Goal: Task Accomplishment & Management: Use online tool/utility

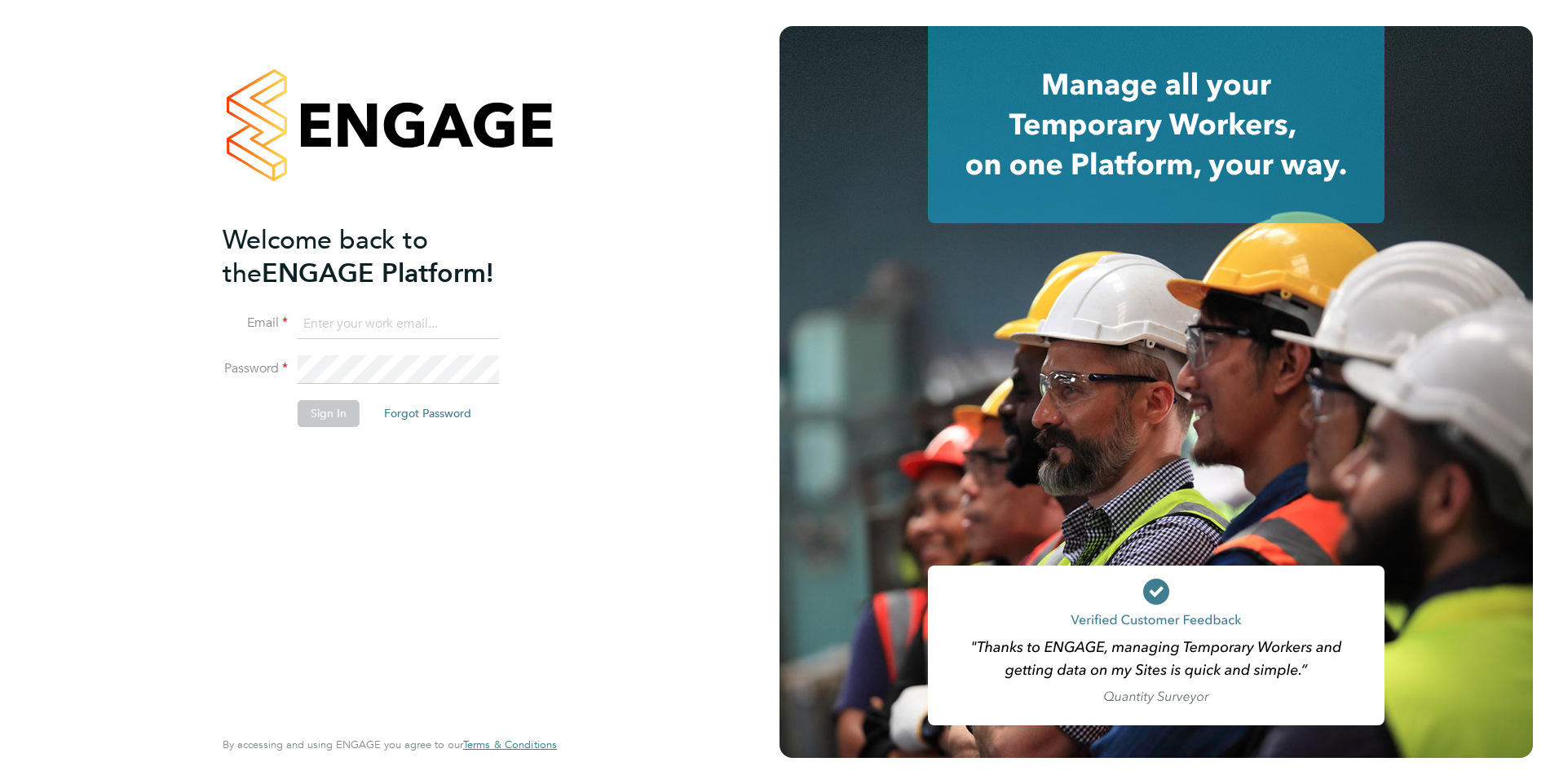
type input "[EMAIL_ADDRESS][DOMAIN_NAME]"
click at [318, 416] on button "Sign In" at bounding box center [328, 413] width 62 height 26
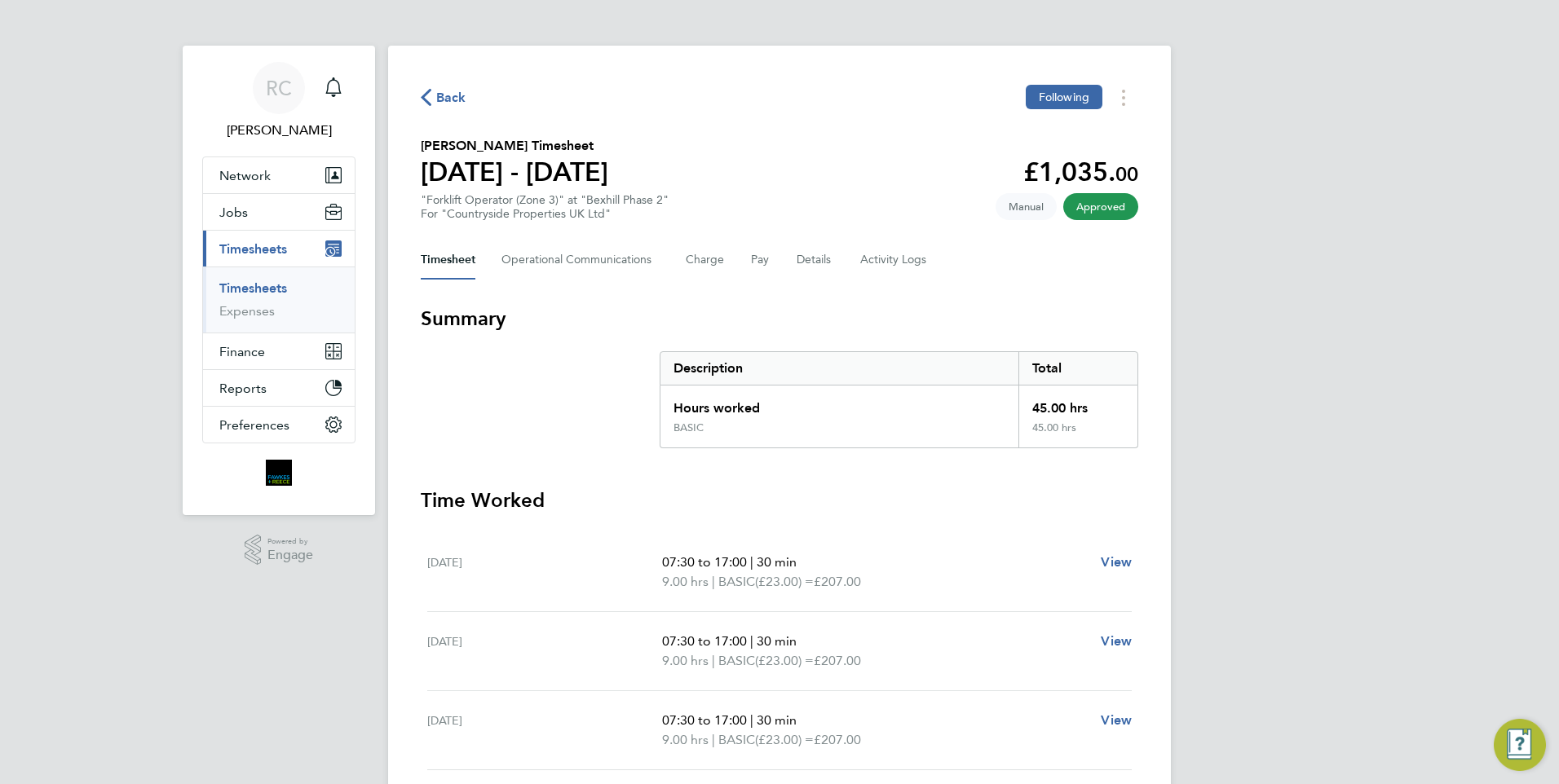
click at [455, 94] on span "Back" at bounding box center [451, 98] width 30 height 20
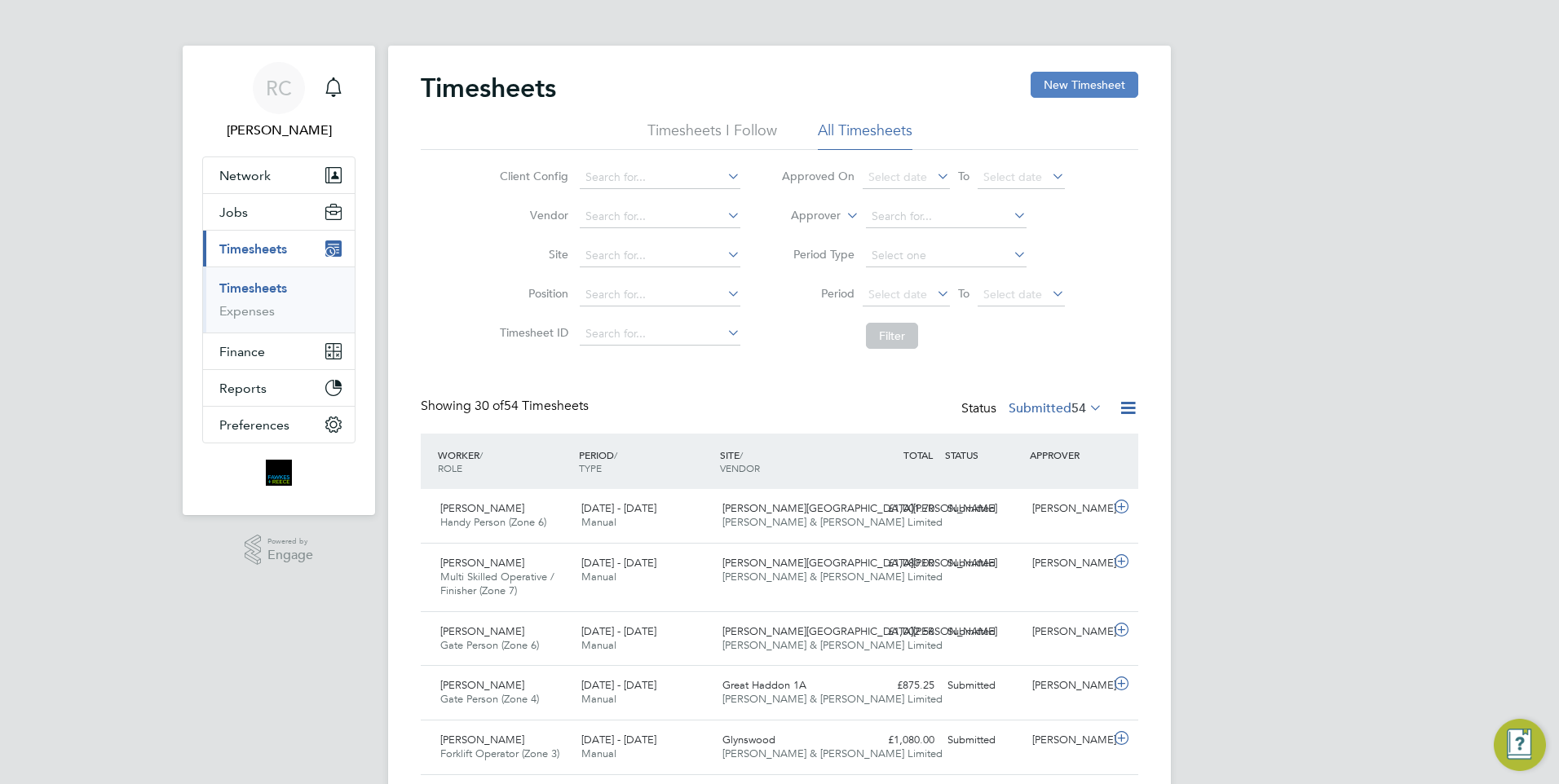
click at [1069, 75] on button "New Timesheet" at bounding box center [1085, 84] width 108 height 26
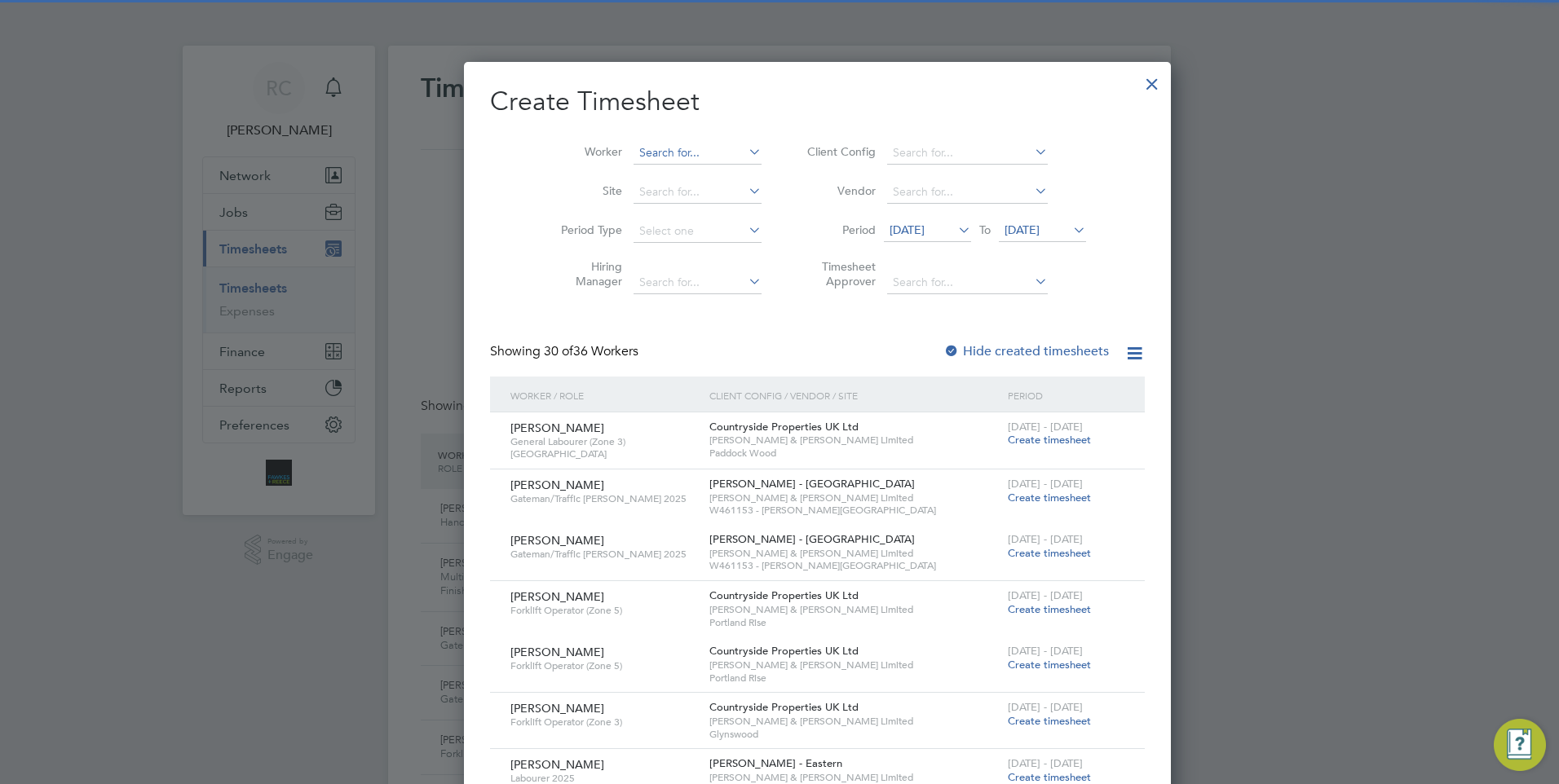
click at [634, 150] on input at bounding box center [697, 152] width 128 height 23
click at [664, 168] on li "Sam uel Off ei" at bounding box center [669, 174] width 150 height 22
type input "Samuel Offei"
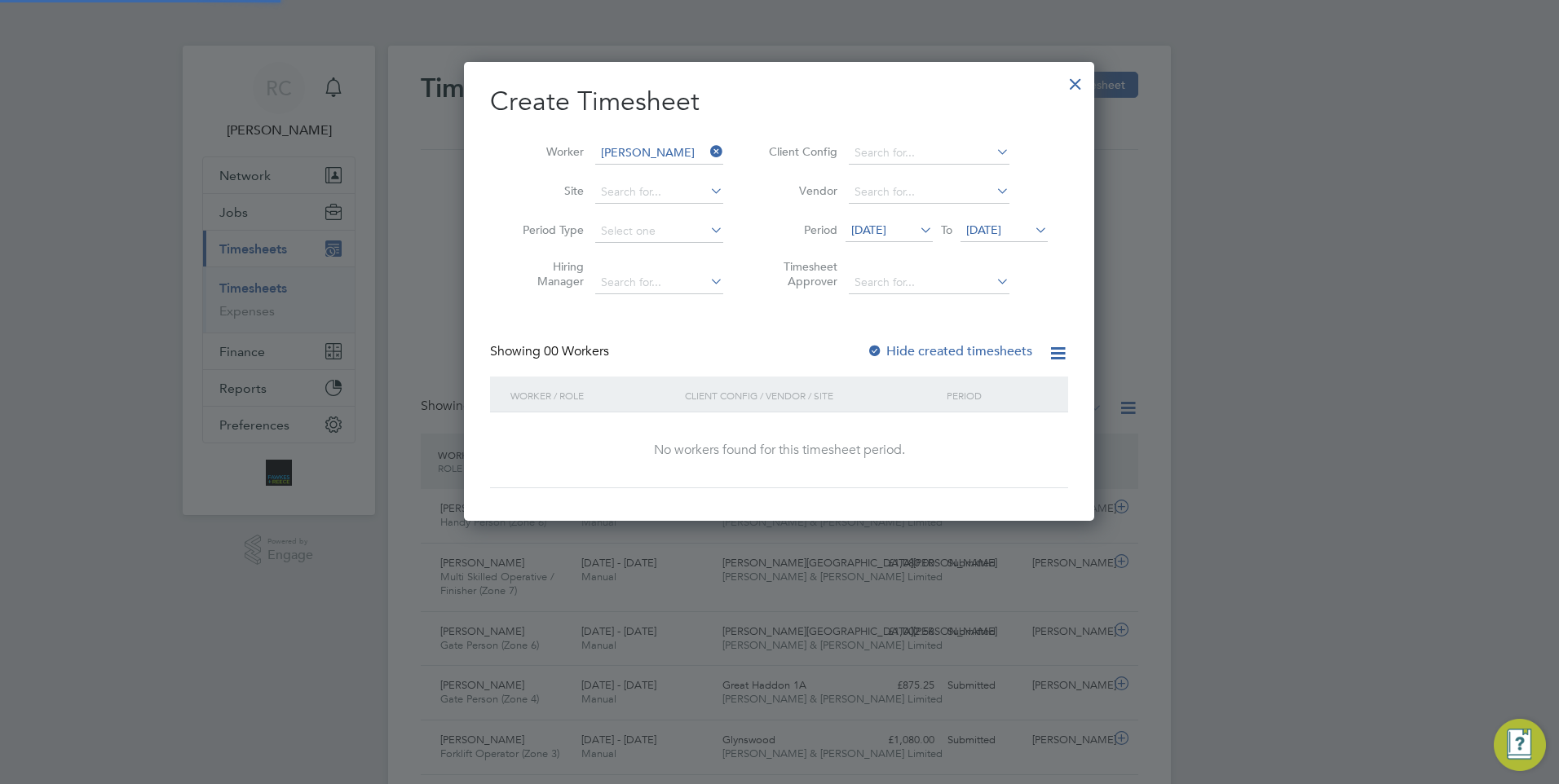
click at [889, 357] on label "Hide created timesheets" at bounding box center [949, 351] width 165 height 16
click at [916, 229] on icon at bounding box center [916, 230] width 0 height 23
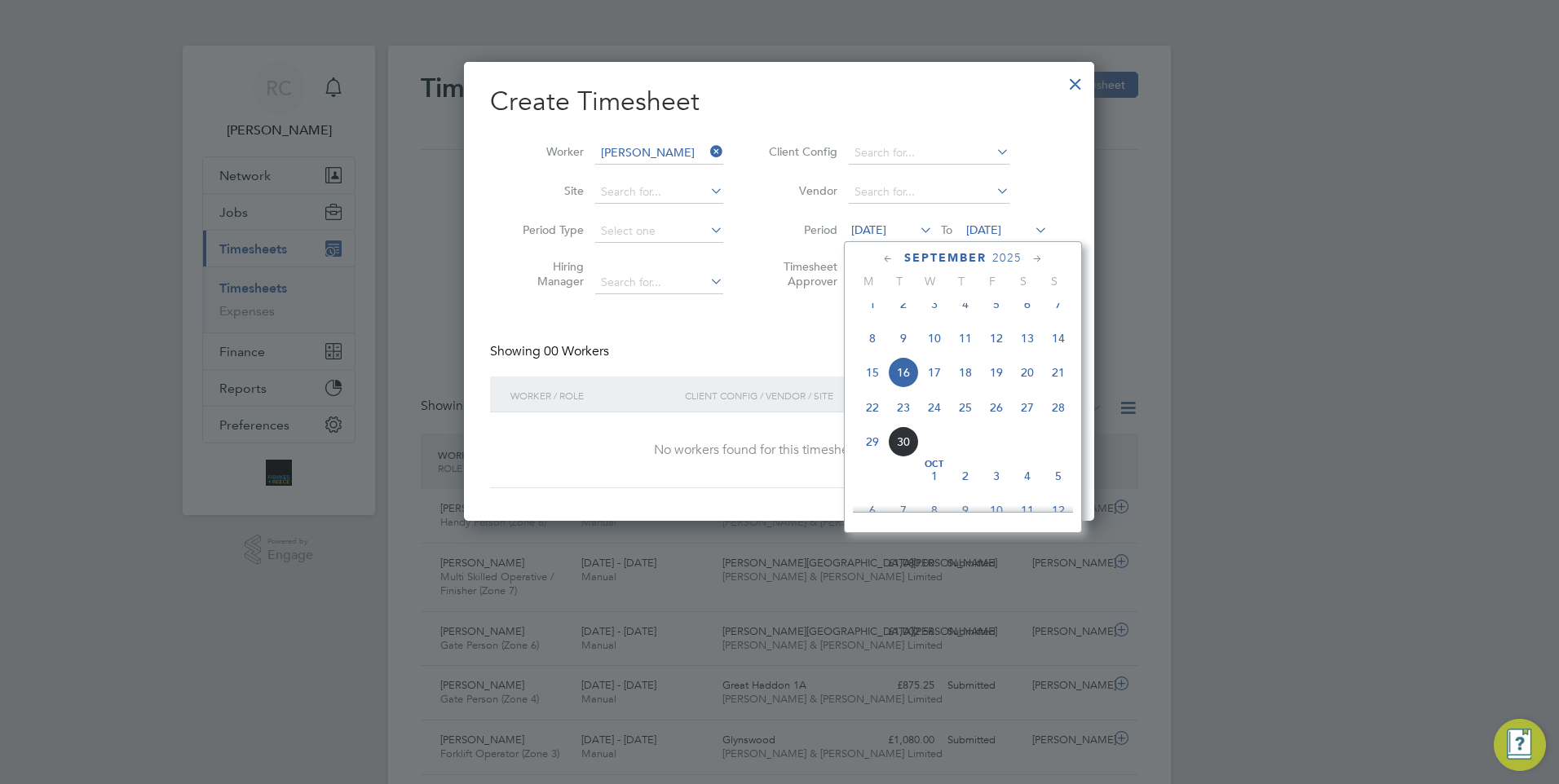
click at [876, 420] on span "22" at bounding box center [872, 407] width 31 height 31
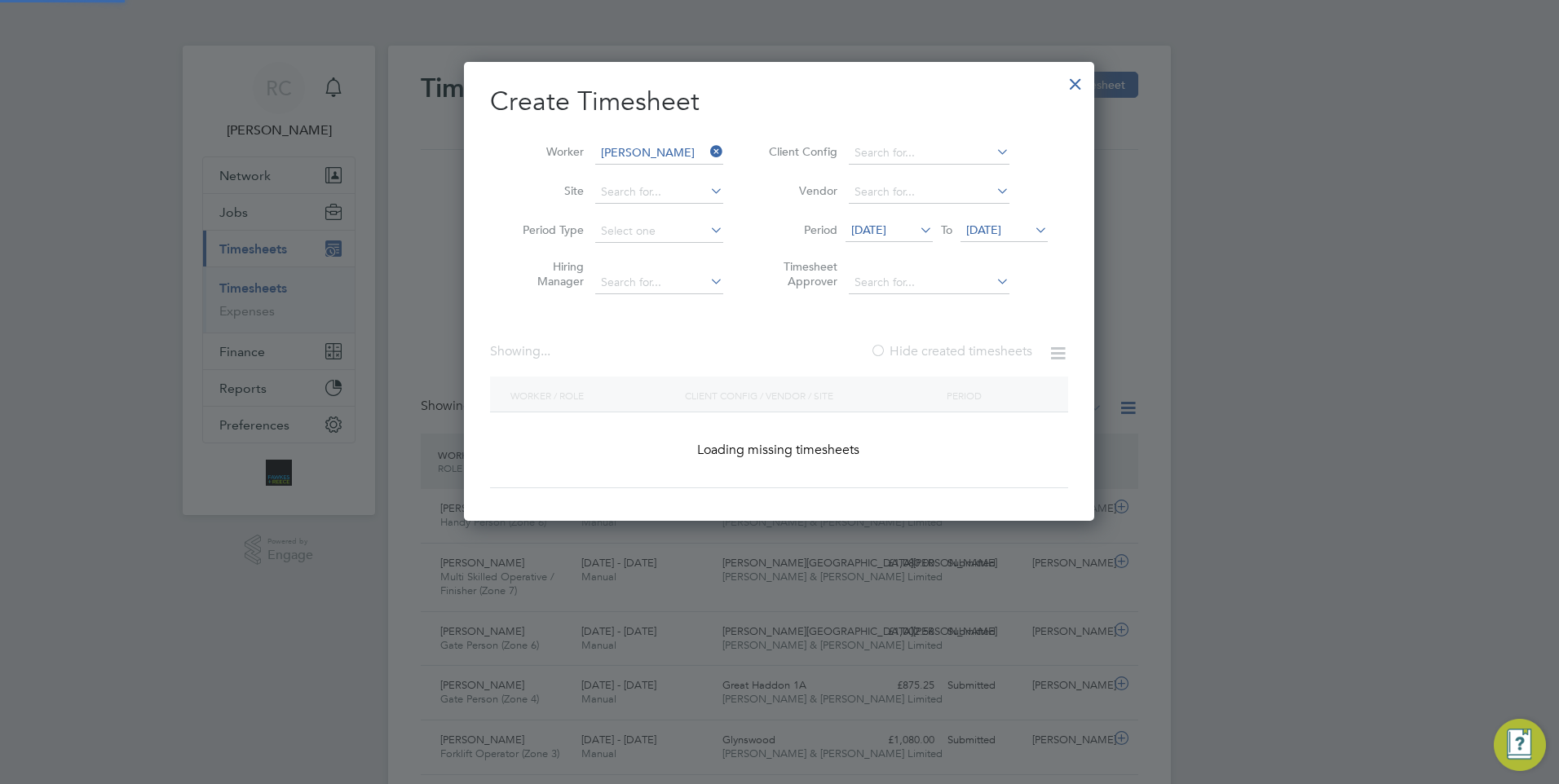
scroll to position [440, 631]
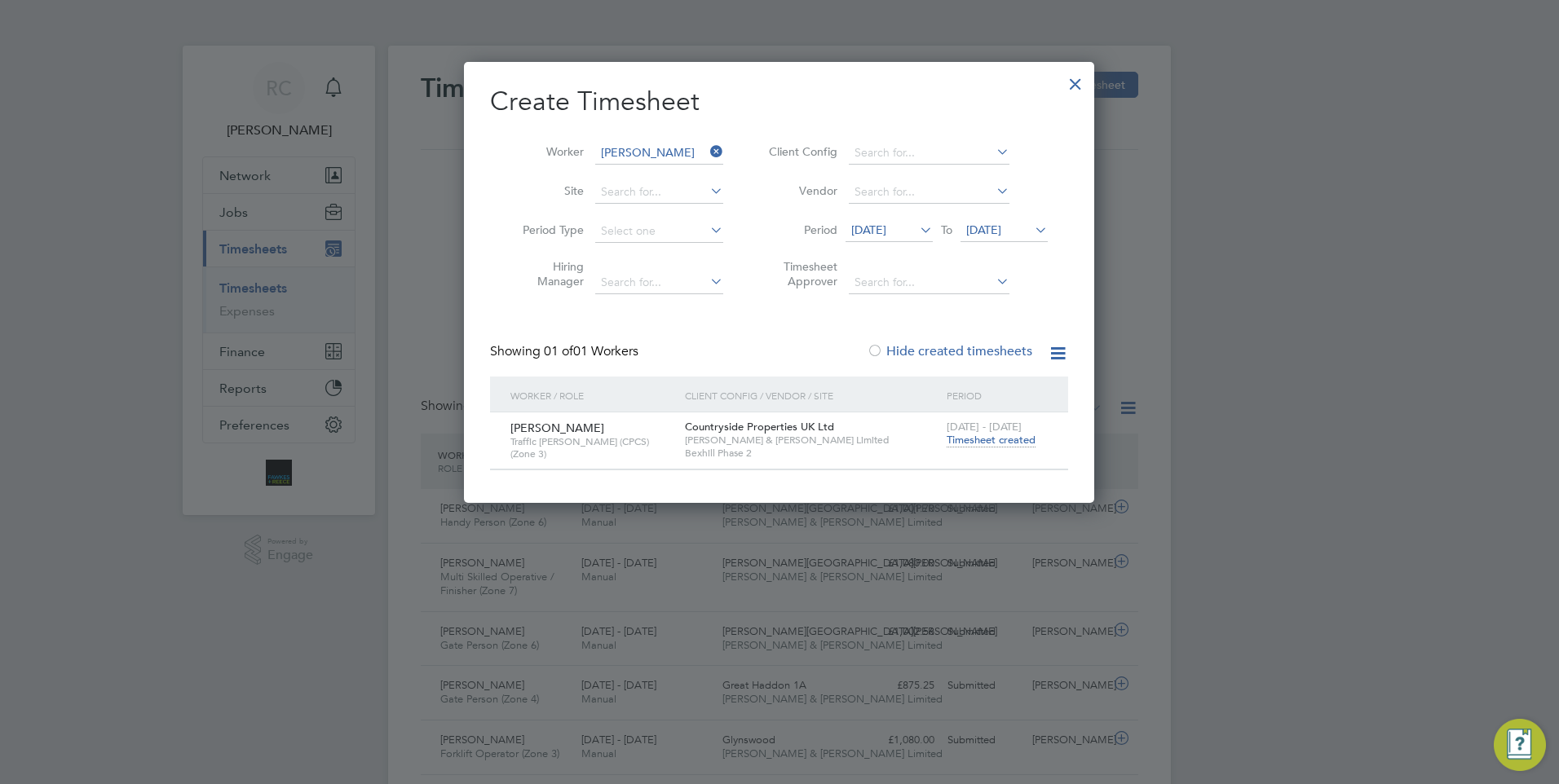
click at [1004, 443] on span "Timesheet created" at bounding box center [991, 440] width 89 height 15
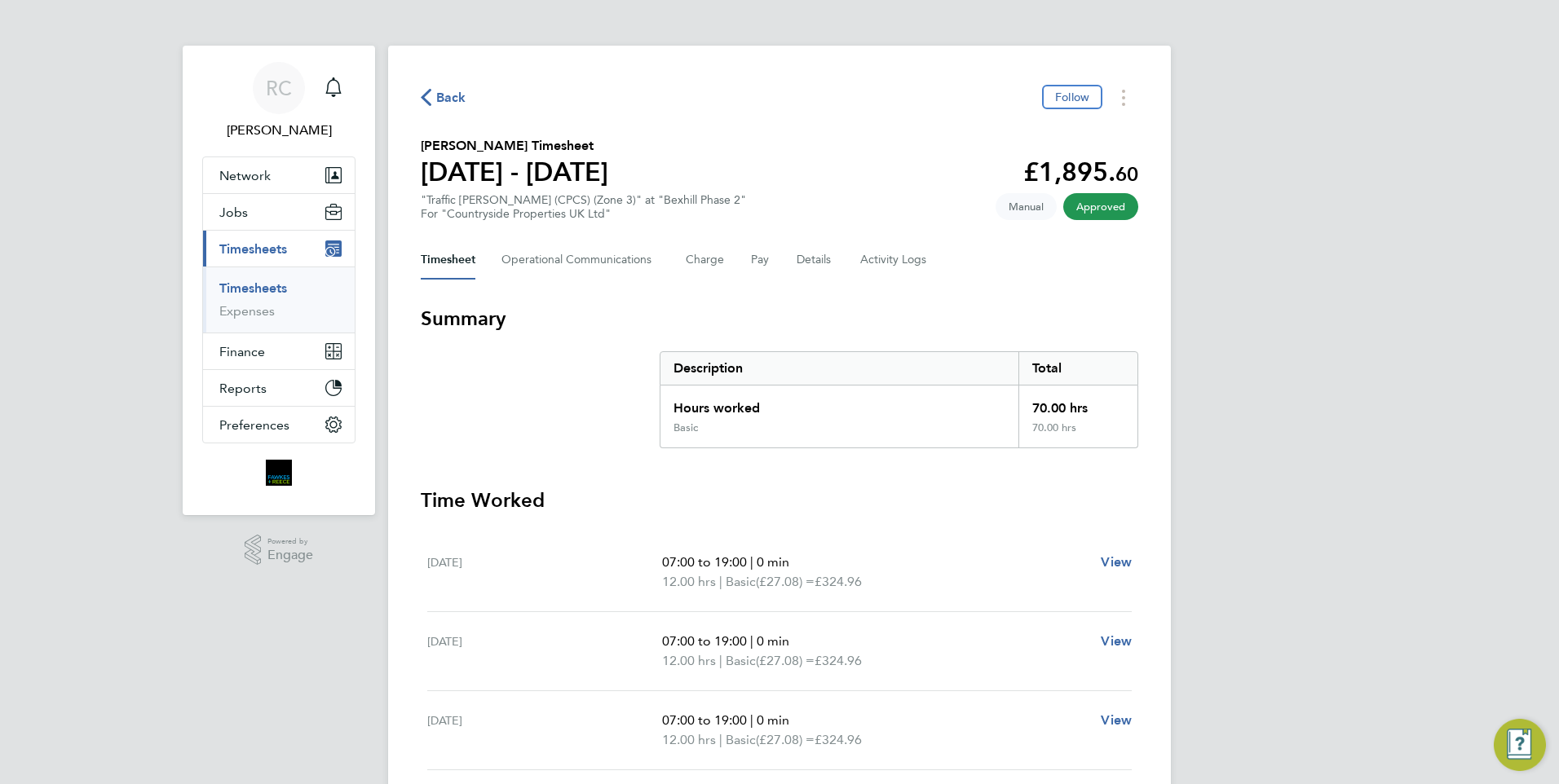
click at [451, 94] on span "Back" at bounding box center [451, 98] width 30 height 20
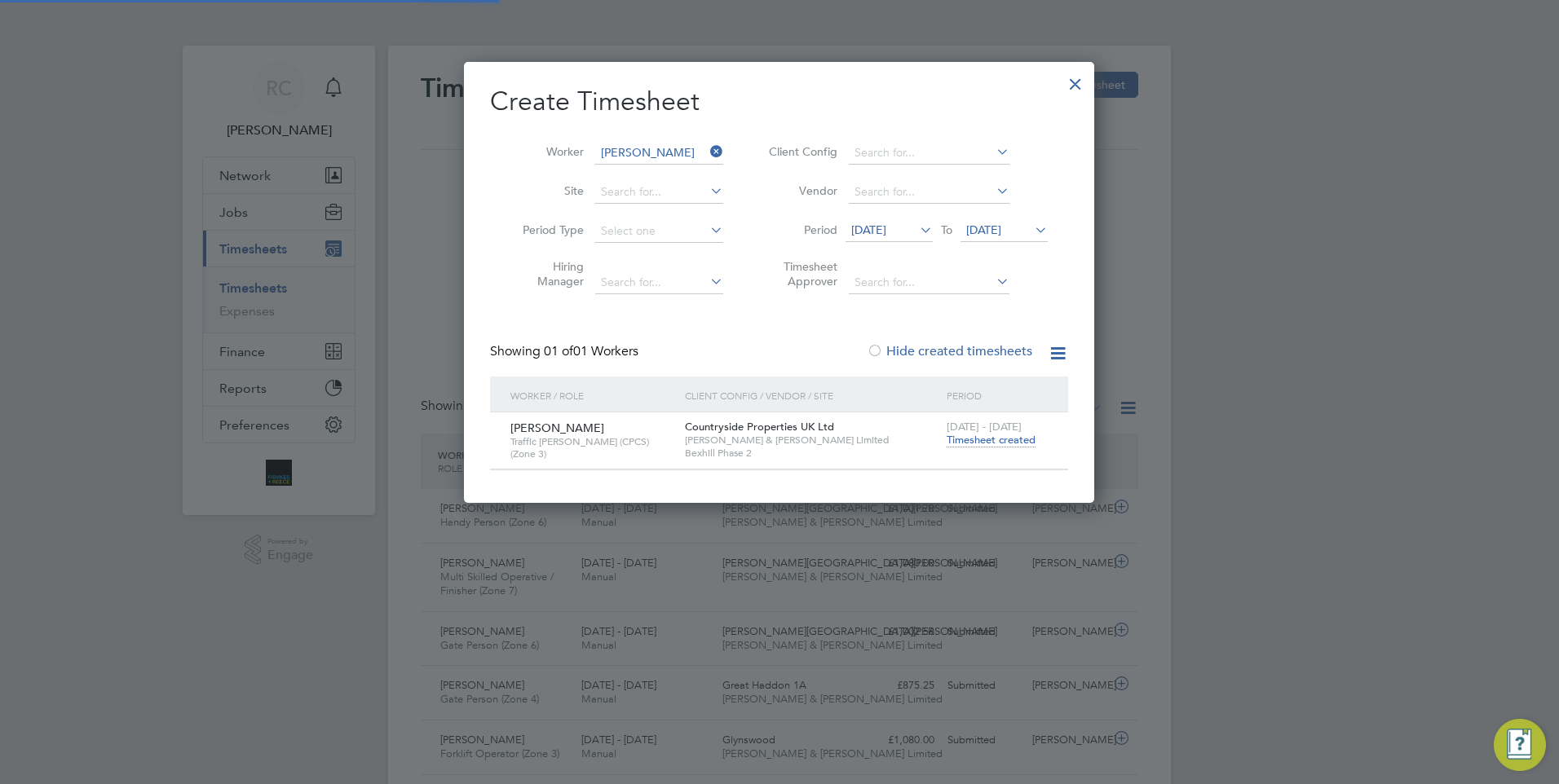
scroll to position [42, 142]
click at [707, 149] on icon at bounding box center [707, 151] width 0 height 23
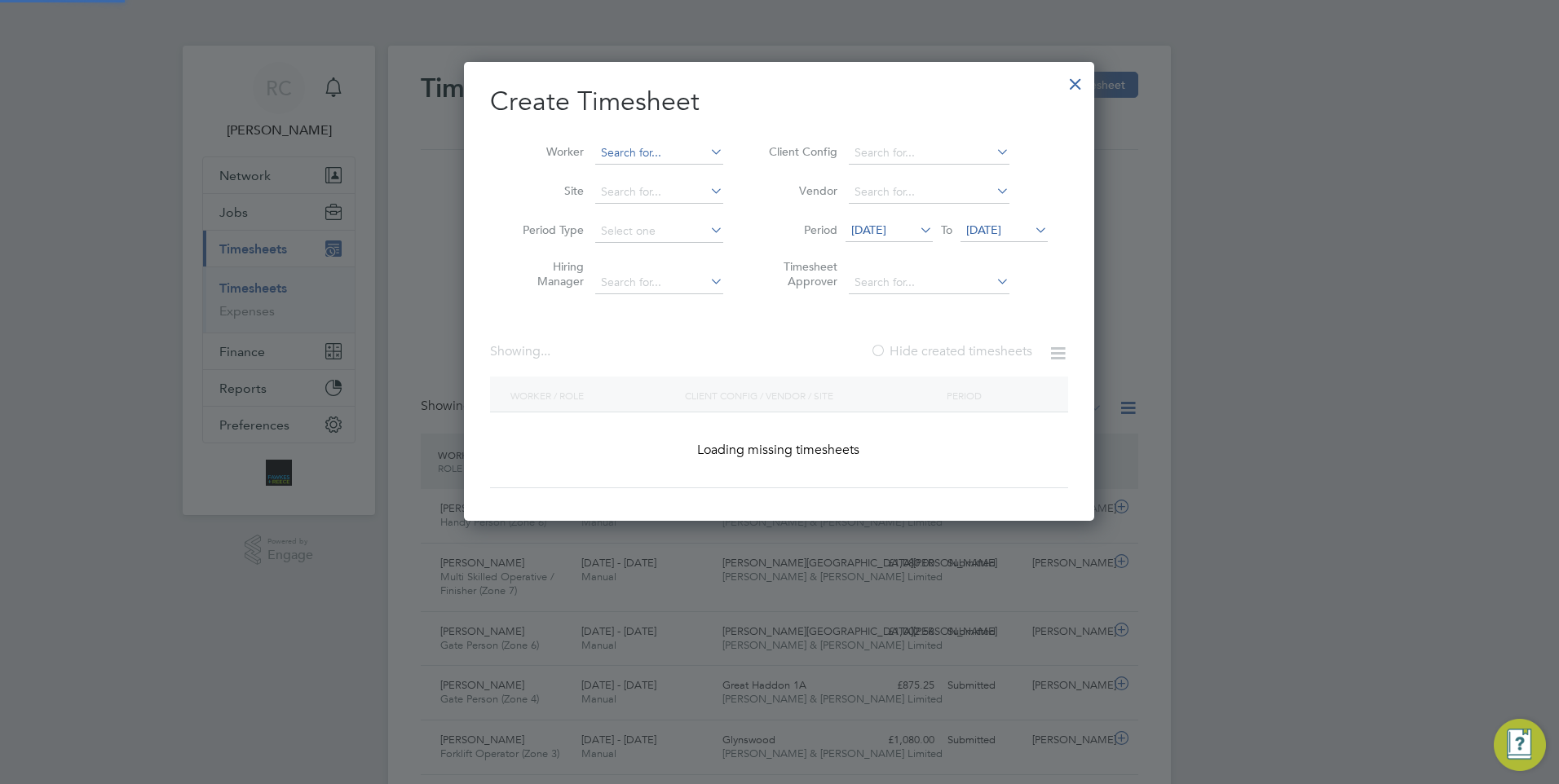
click at [698, 148] on input at bounding box center [659, 152] width 128 height 23
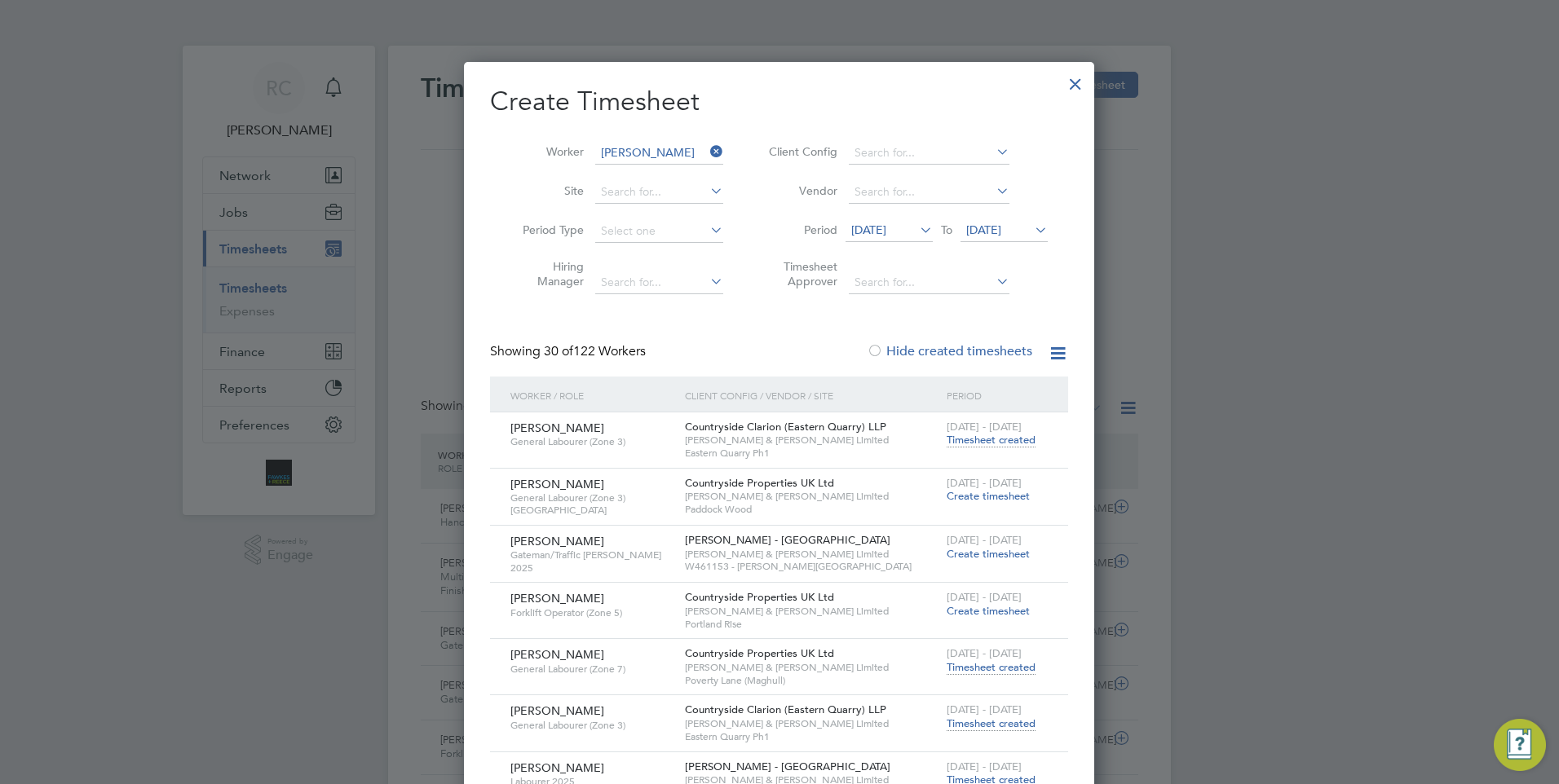
click at [676, 165] on li "Tony Clar ke" at bounding box center [667, 174] width 146 height 22
type input "Tony Clarke"
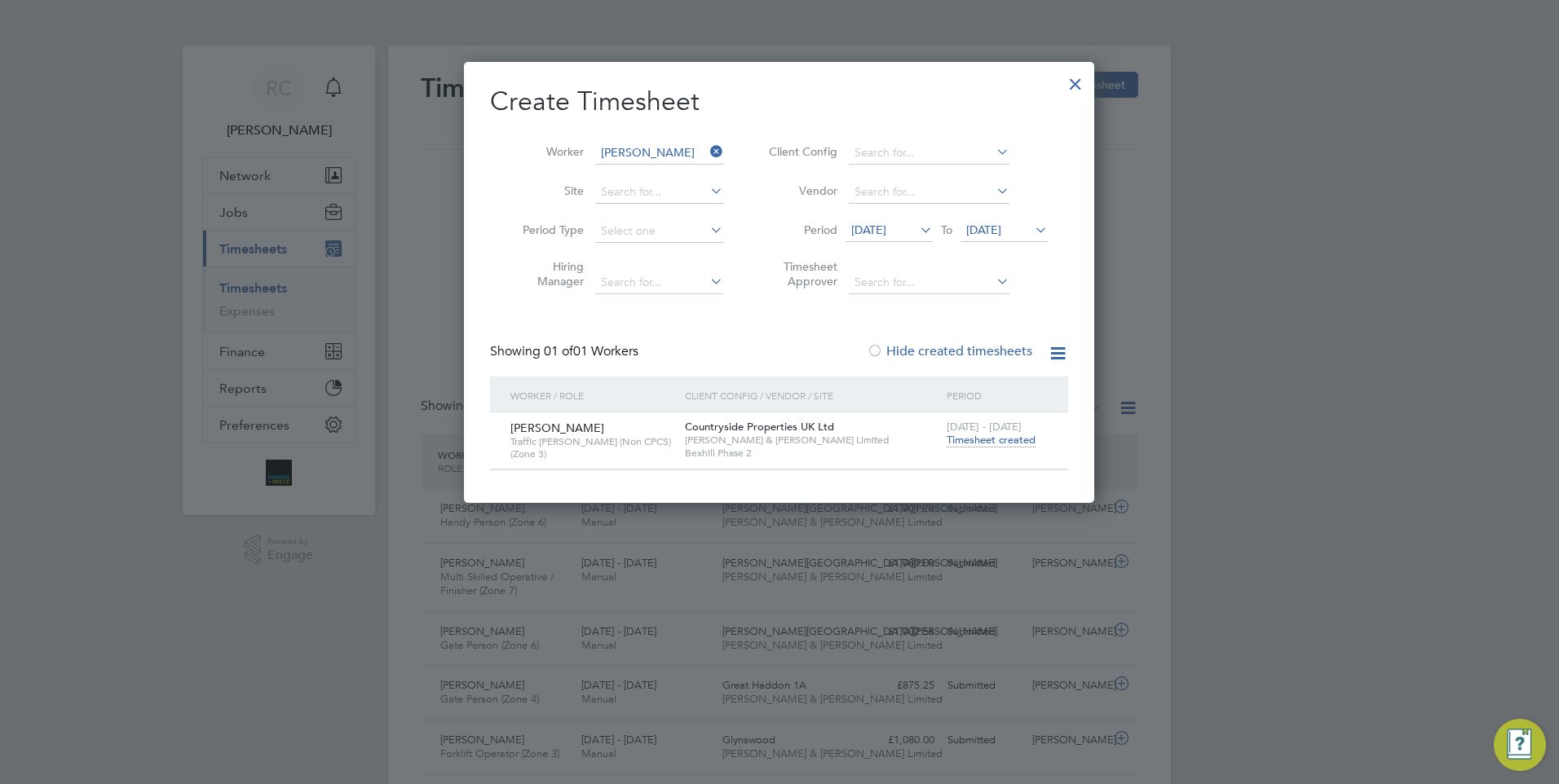
click at [986, 439] on span "Timesheet created" at bounding box center [991, 440] width 89 height 15
